Goal: Task Accomplishment & Management: Use online tool/utility

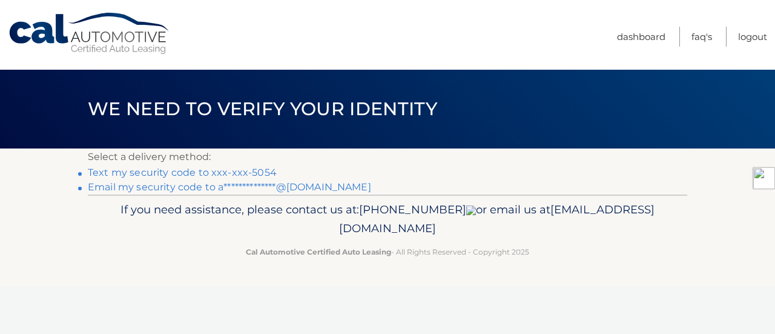
click at [293, 186] on link "**********" at bounding box center [229, 187] width 283 height 12
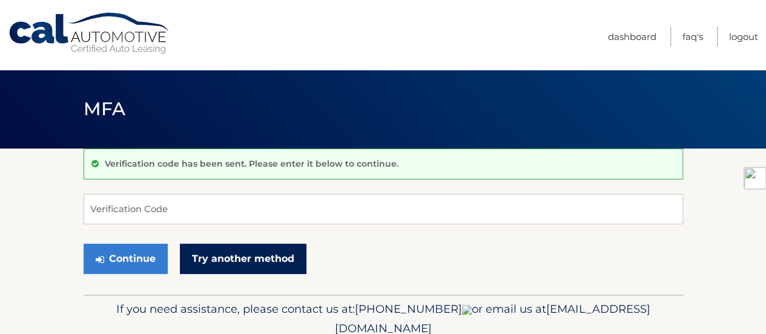
click at [234, 260] on link "Try another method" at bounding box center [243, 258] width 127 height 30
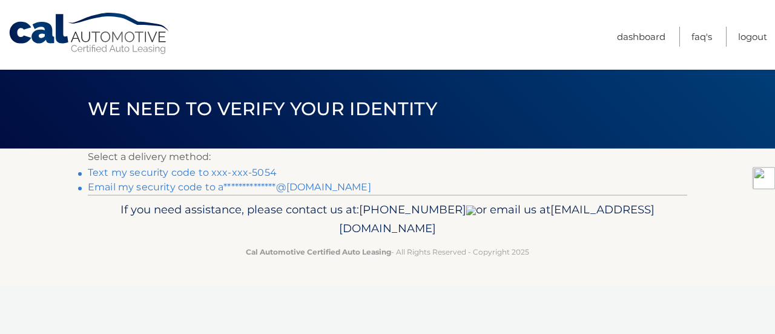
click at [256, 174] on link "Text my security code to xxx-xxx-5054" at bounding box center [182, 173] width 189 height 12
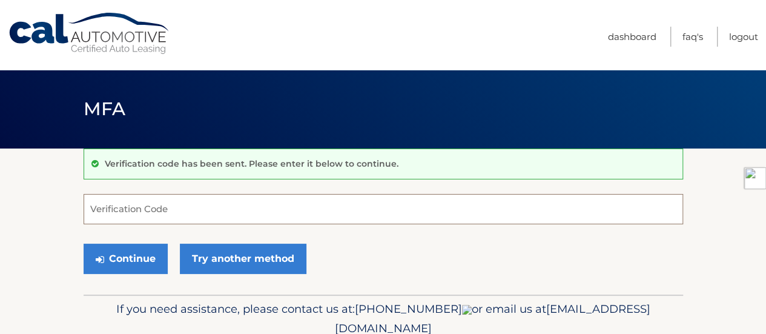
click at [207, 210] on input "Verification Code" at bounding box center [384, 209] width 600 height 30
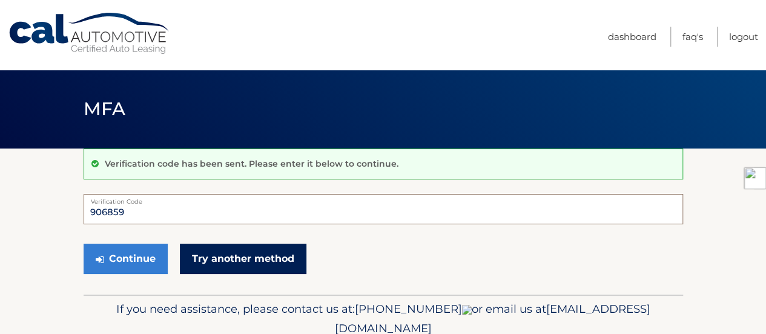
type input "906859"
click at [237, 264] on link "Try another method" at bounding box center [243, 258] width 127 height 30
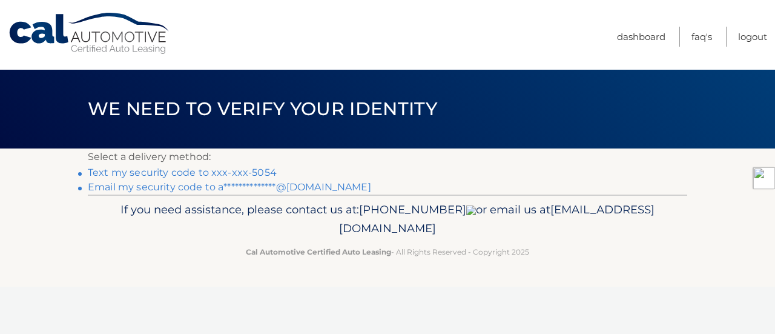
click at [240, 171] on link "Text my security code to xxx-xxx-5054" at bounding box center [182, 173] width 189 height 12
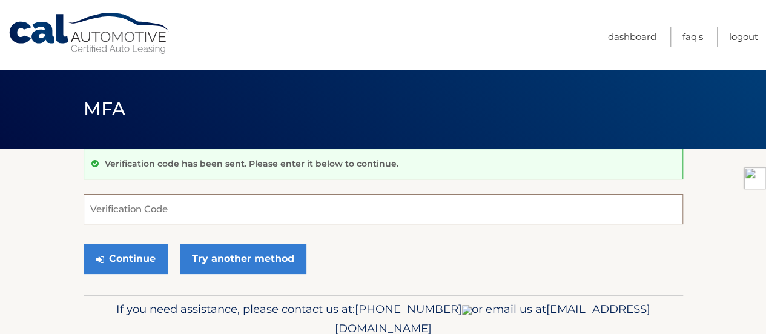
click at [230, 202] on input "Verification Code" at bounding box center [384, 209] width 600 height 30
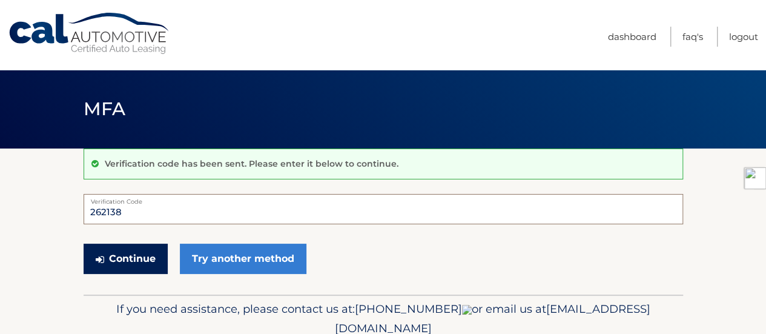
type input "262138"
click at [139, 261] on button "Continue" at bounding box center [126, 258] width 84 height 30
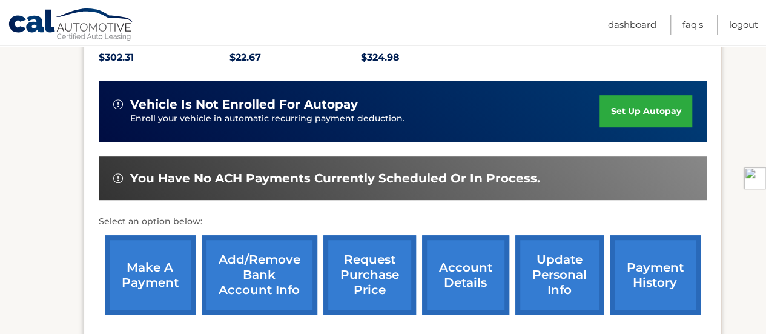
scroll to position [285, 0]
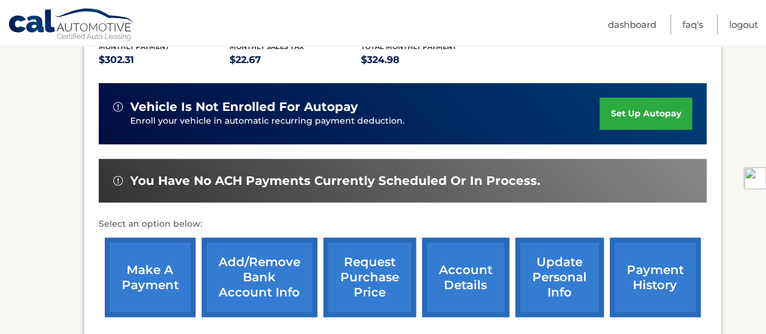
click at [137, 263] on link "make a payment" at bounding box center [150, 276] width 91 height 79
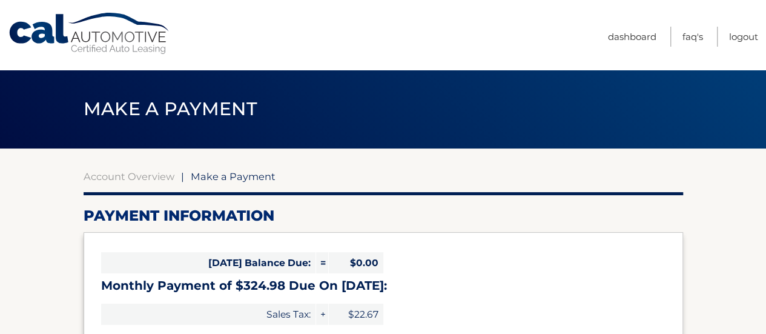
select select "MWExODRkYmMtZTM2ZS00YTNlLWFlZWItMmY3ZmQ0M2Y4MmFj"
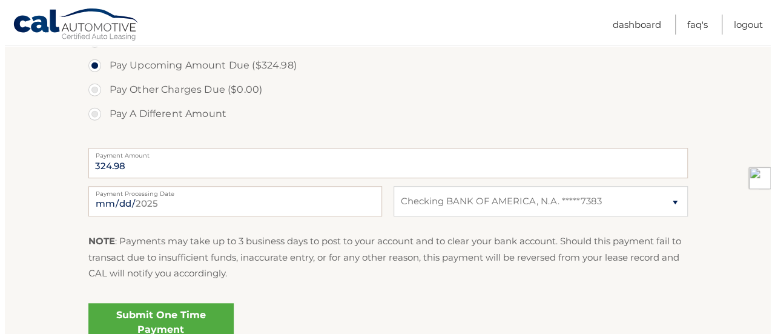
scroll to position [429, 0]
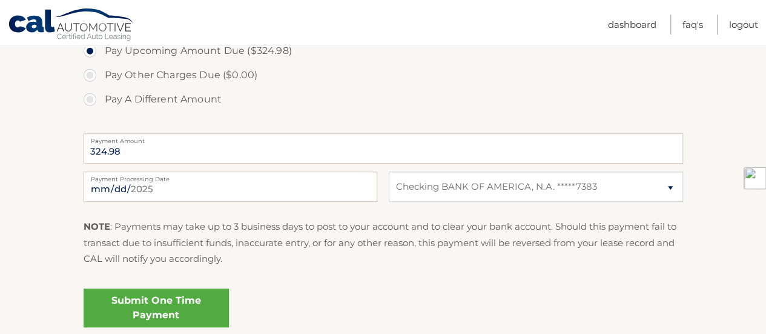
click at [182, 307] on link "Submit One Time Payment" at bounding box center [156, 307] width 145 height 39
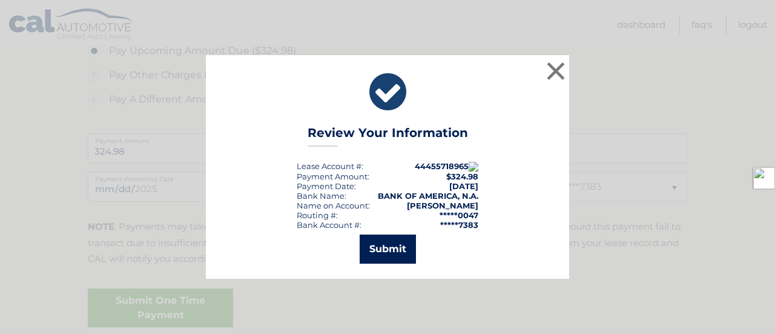
click at [394, 237] on button "Submit" at bounding box center [388, 248] width 56 height 29
